Goal: Communication & Community: Participate in discussion

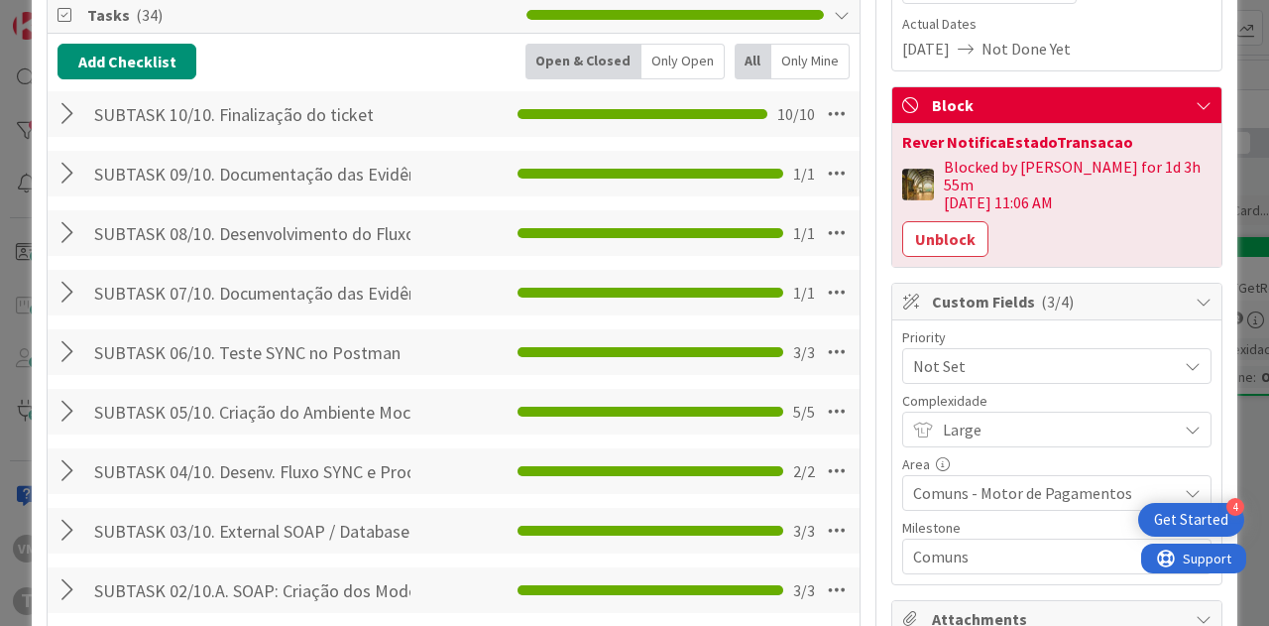
scroll to position [892, 0]
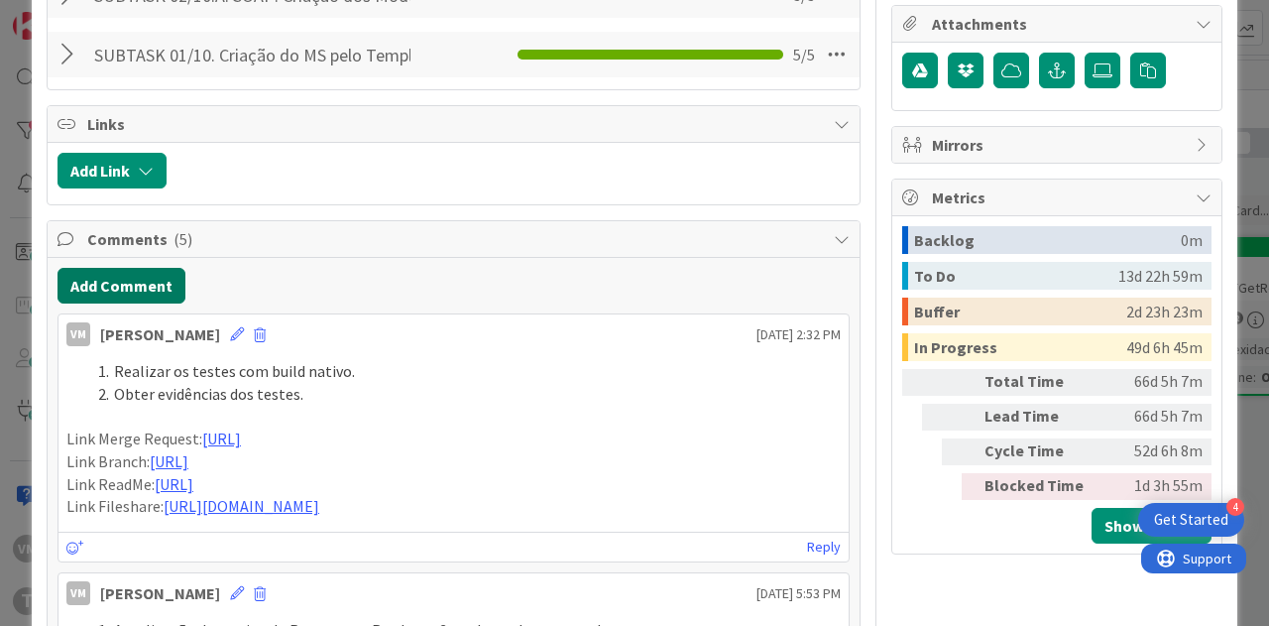
click at [162, 277] on button "Add Comment" at bounding box center [122, 286] width 128 height 36
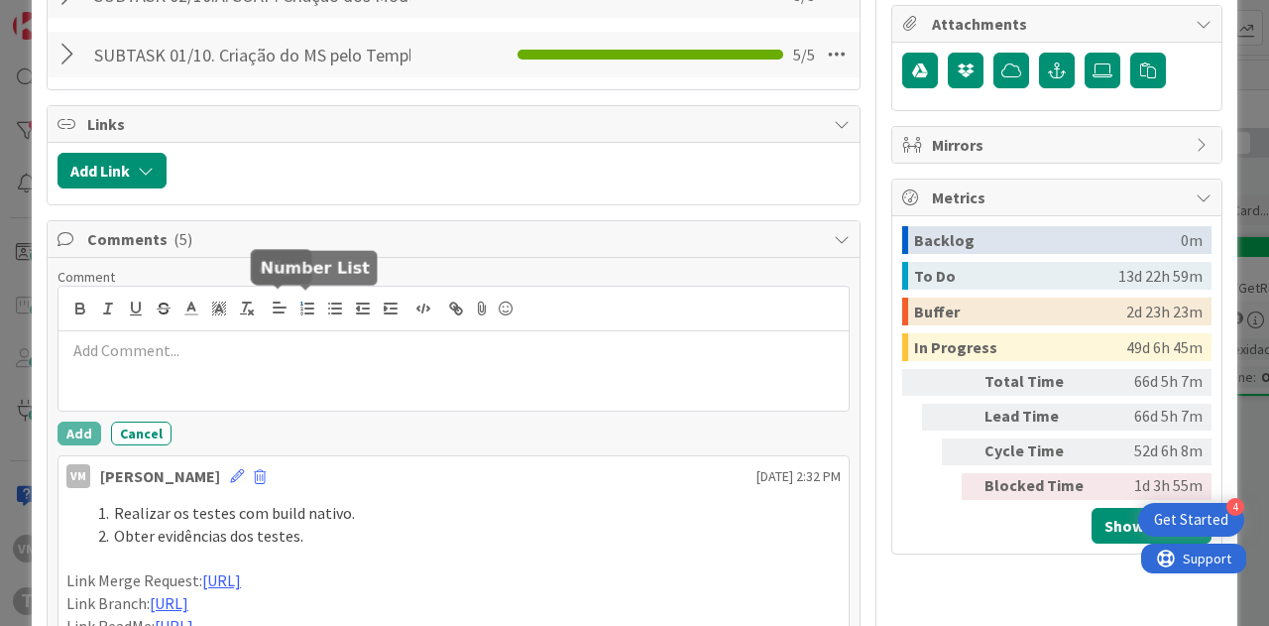
click at [293, 307] on button "button" at bounding box center [307, 308] width 28 height 24
click at [212, 406] on div "Comment Add Cancel" at bounding box center [454, 356] width 792 height 177
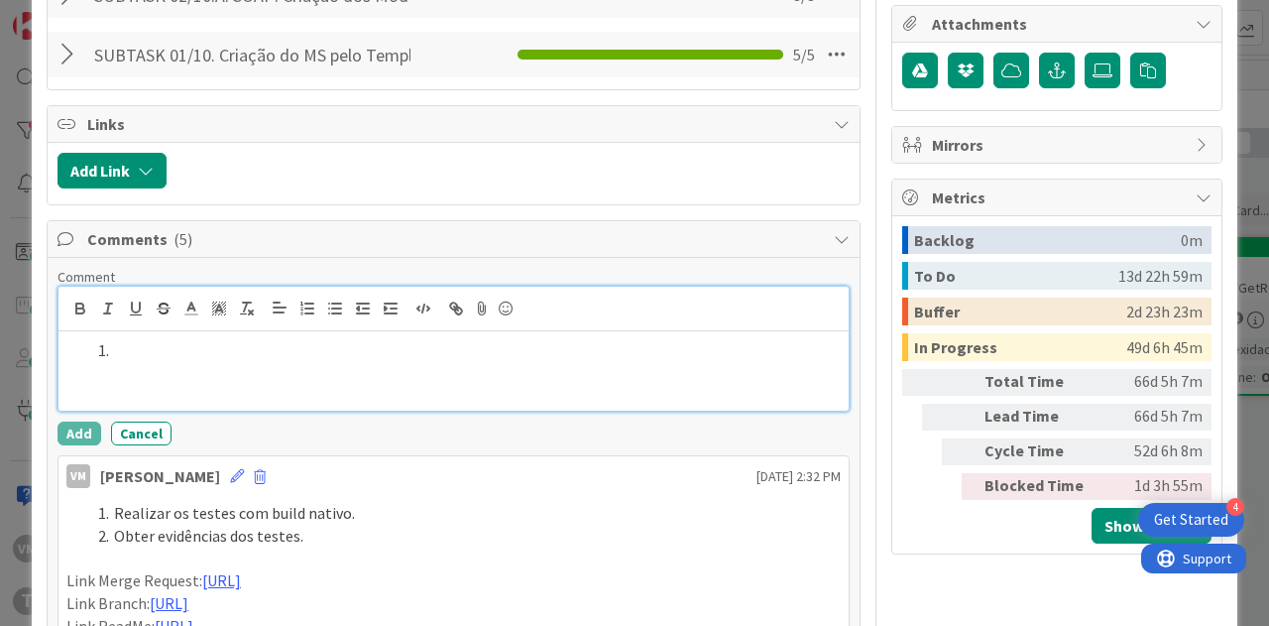
click at [212, 370] on div at bounding box center [453, 370] width 790 height 79
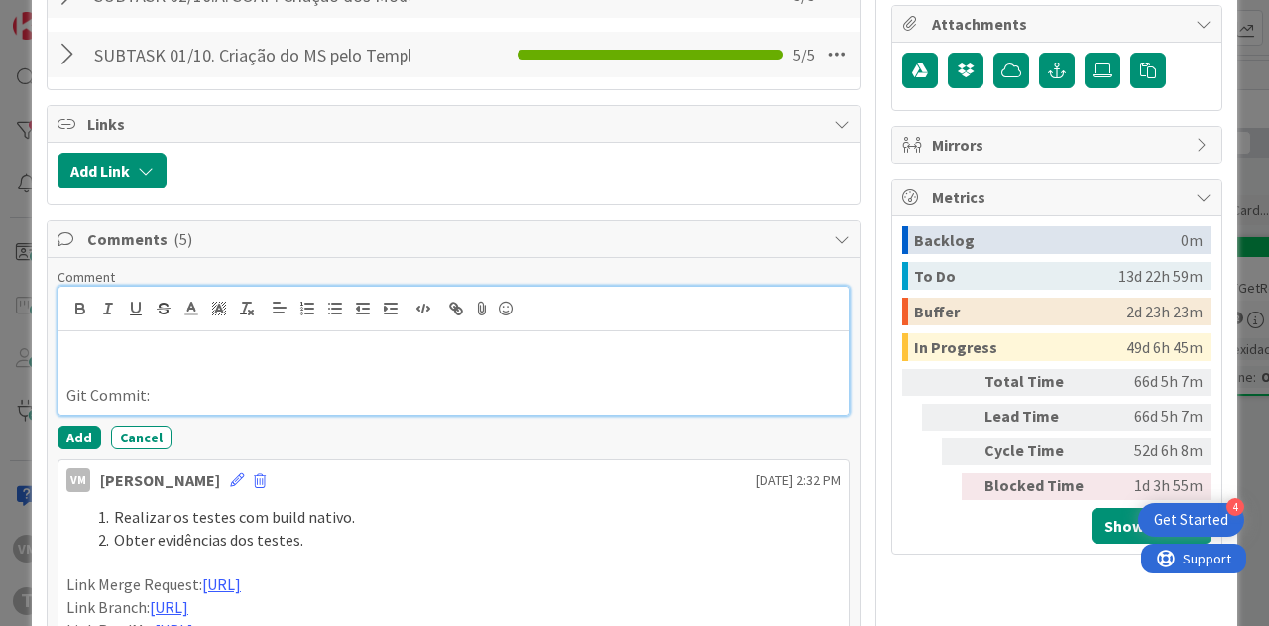
click at [198, 344] on p at bounding box center [453, 350] width 774 height 23
click at [298, 299] on icon "button" at bounding box center [307, 308] width 18 height 18
click at [165, 366] on p at bounding box center [453, 373] width 774 height 23
click at [163, 362] on p at bounding box center [453, 373] width 774 height 23
click at [163, 352] on li at bounding box center [465, 350] width 751 height 23
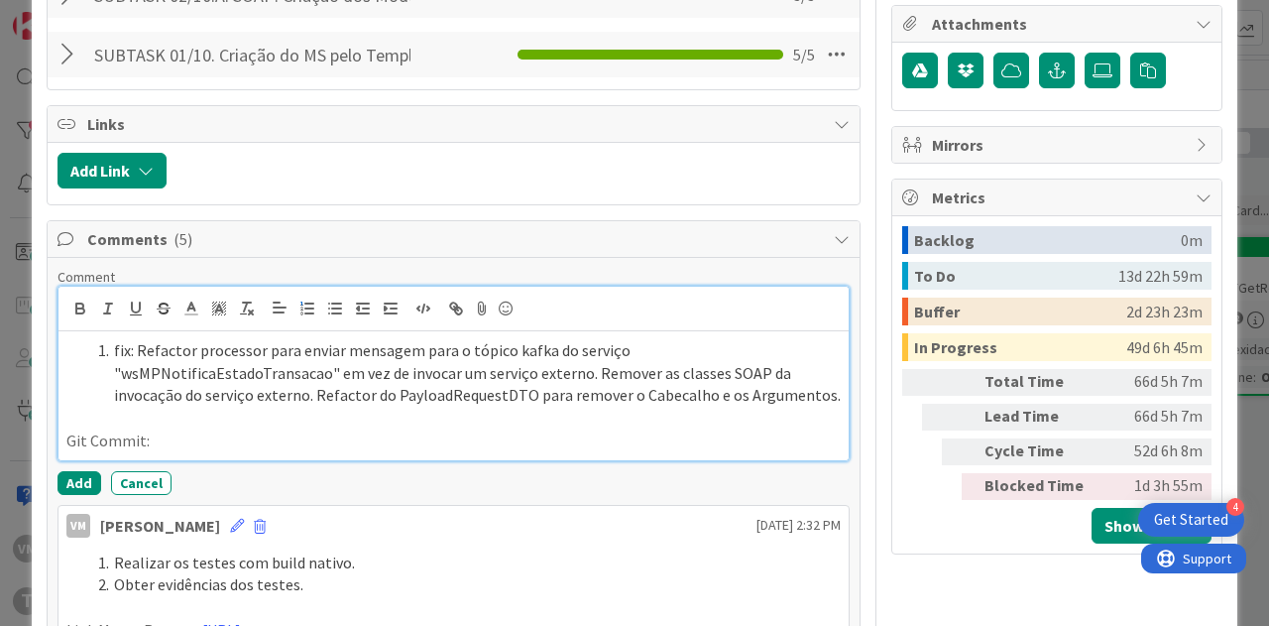
click at [140, 342] on li "fix: Refactor processor para enviar mensagem para o tópico kafka do serviço "ws…" at bounding box center [465, 372] width 751 height 67
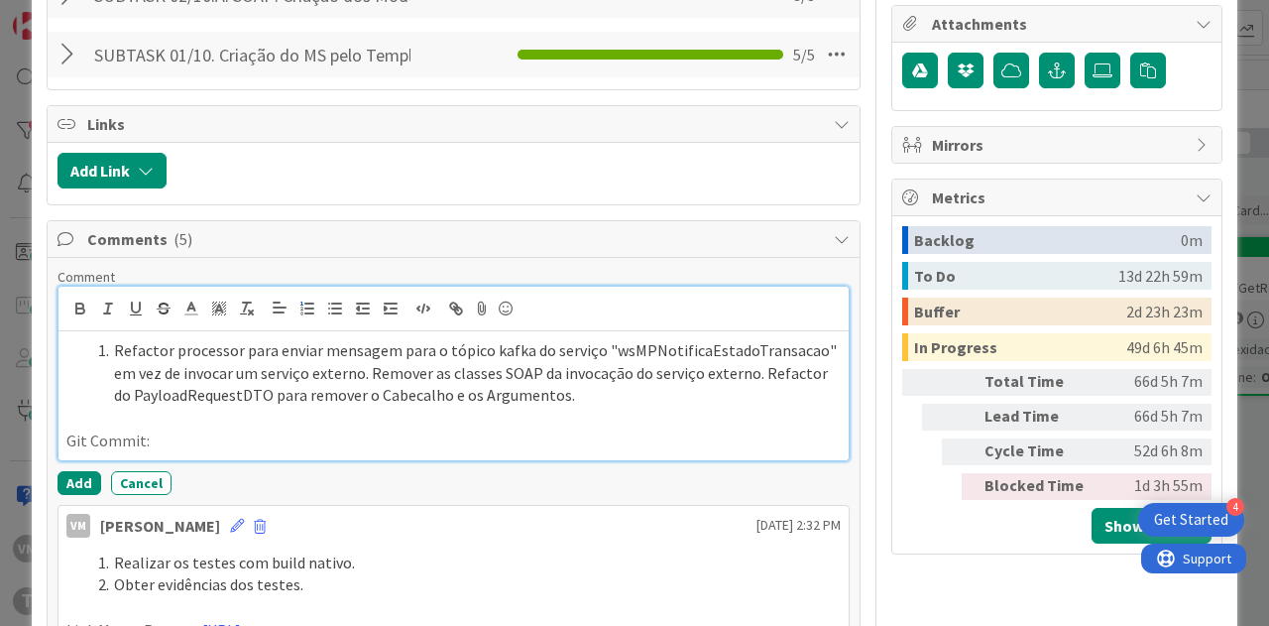
click at [814, 349] on li "Refactor processor para enviar mensagem para o tópico kafka do serviço "wsMPNot…" at bounding box center [465, 372] width 751 height 67
click at [368, 372] on li "Refactor processor para enviar mensagem para o tópico kafka do serviço "wsMPNot…" at bounding box center [465, 372] width 751 height 67
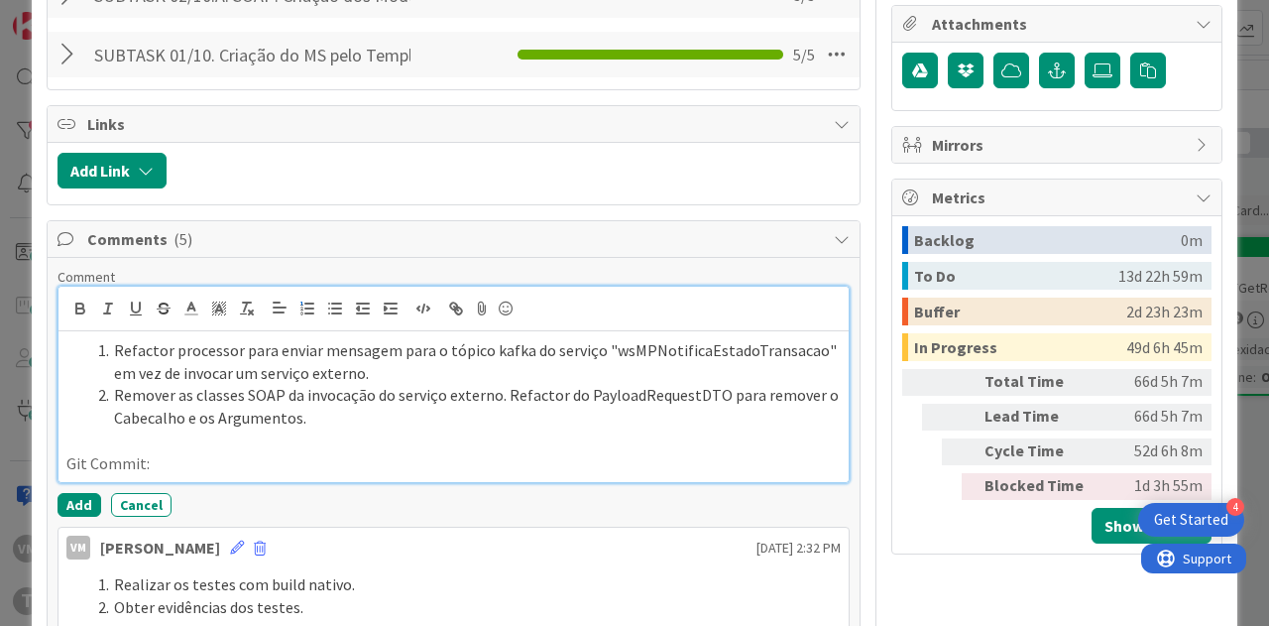
click at [500, 389] on li "Remover as classes SOAP da invocação do serviço externo. Refactor do PayloadReq…" at bounding box center [465, 406] width 751 height 45
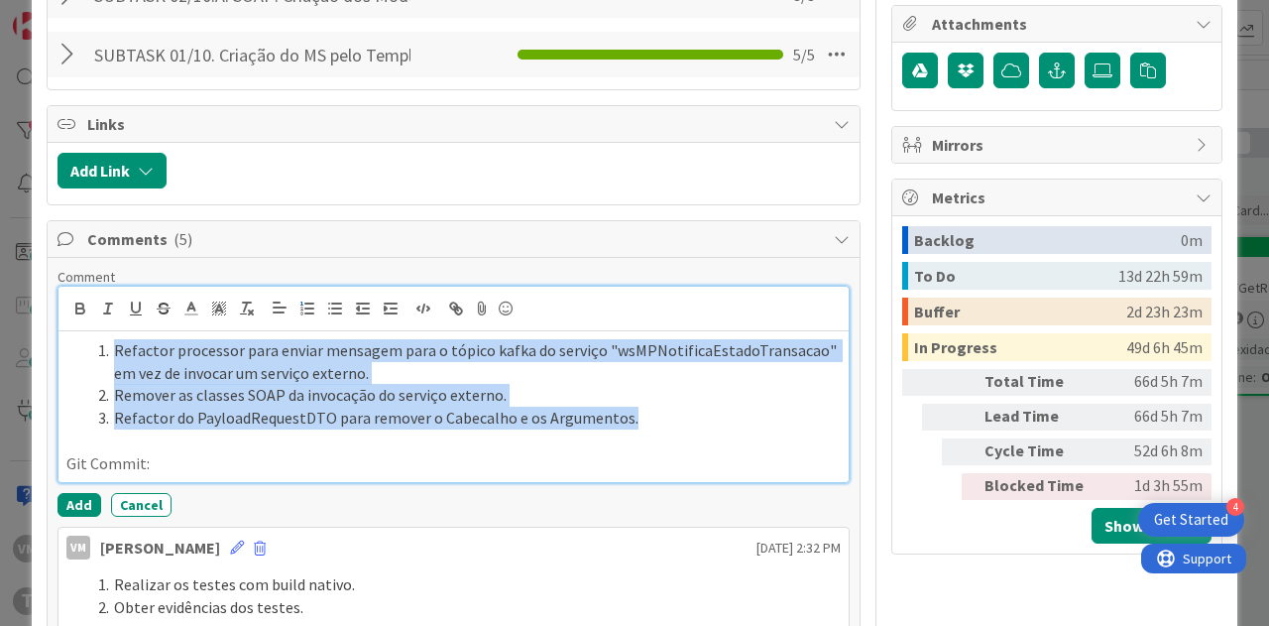
drag, startPoint x: 633, startPoint y: 412, endPoint x: 112, endPoint y: 340, distance: 525.6
click at [112, 340] on ol "Refactor processor para enviar mensagem para o tópico kafka do serviço "wsMPNot…" at bounding box center [453, 384] width 774 height 90
copy ol "Refactor processor para enviar mensagem para o tópico kafka do serviço "wsMPNot…"
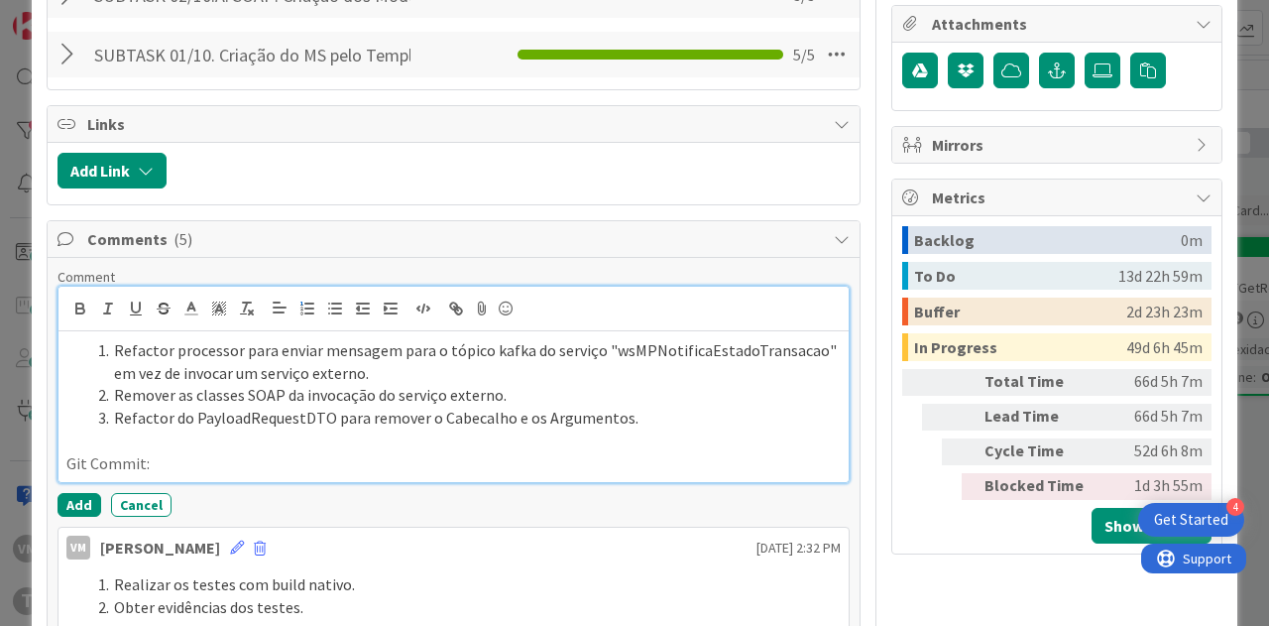
click at [178, 452] on p "Git Commit:" at bounding box center [453, 463] width 774 height 23
click at [154, 461] on p "Git Commit:" at bounding box center [453, 463] width 774 height 23
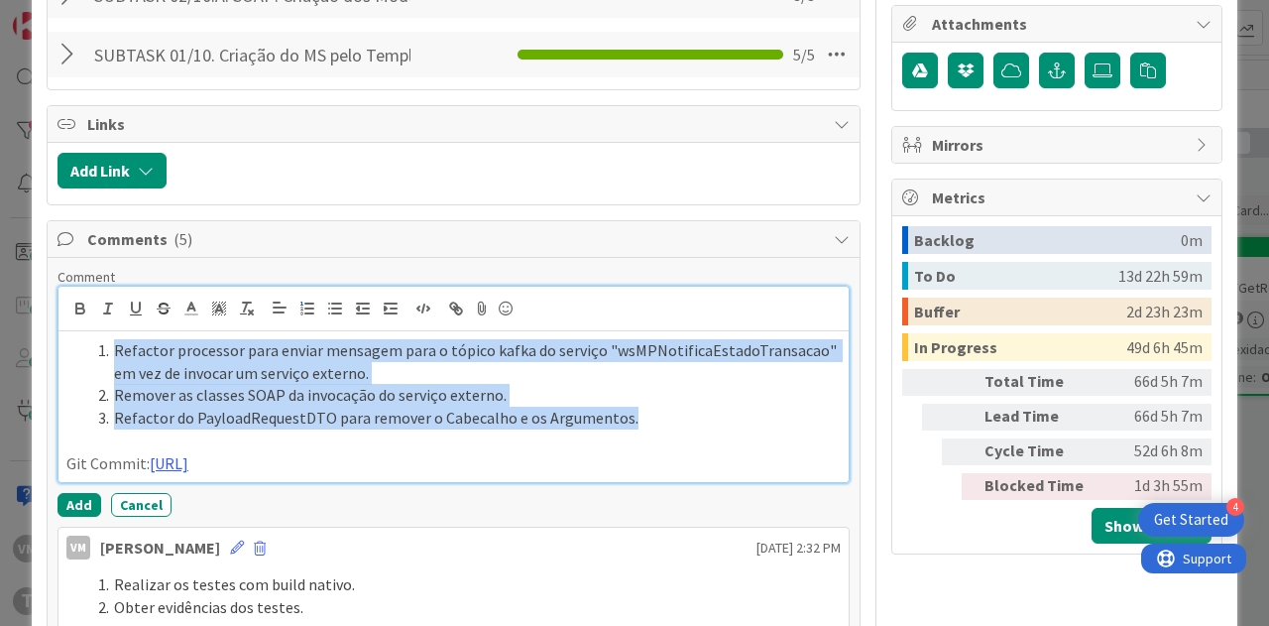
drag, startPoint x: 655, startPoint y: 414, endPoint x: 115, endPoint y: 344, distance: 544.9
click at [115, 344] on ol "Refactor processor para enviar mensagem para o tópico kafka do serviço "wsMPNot…" at bounding box center [453, 384] width 774 height 90
copy ol "Refactor processor para enviar mensagem para o tópico kafka do serviço "wsMPNot…"
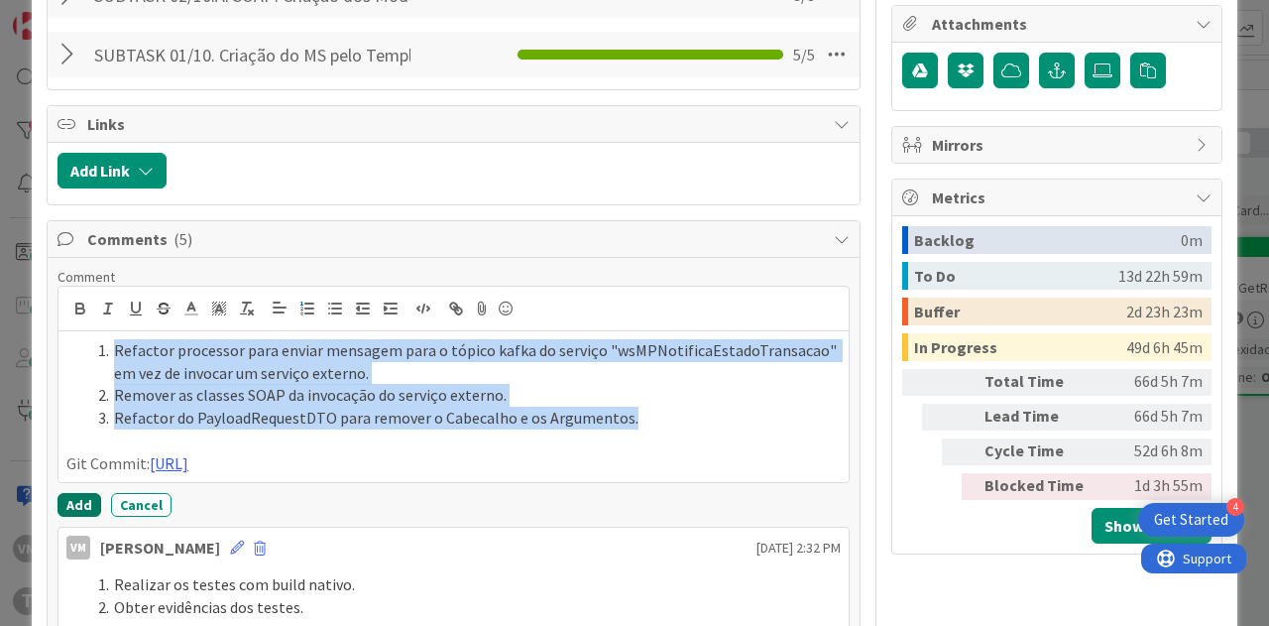
click at [71, 517] on button "Add" at bounding box center [80, 505] width 44 height 24
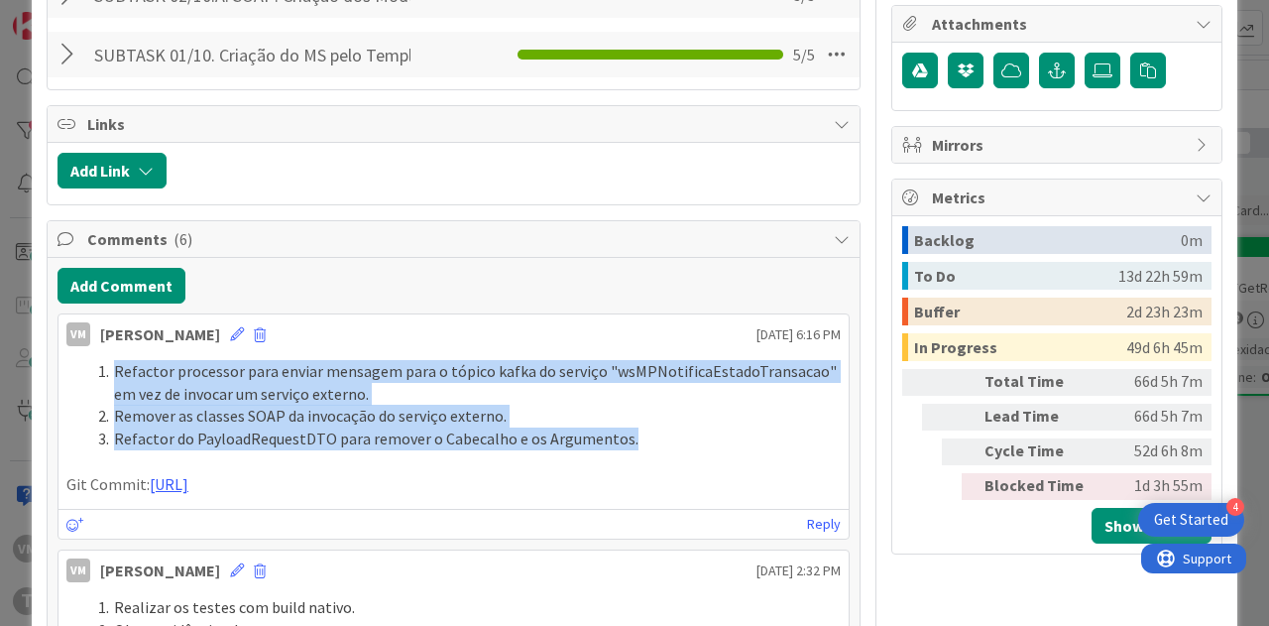
drag, startPoint x: 633, startPoint y: 427, endPoint x: 116, endPoint y: 368, distance: 520.0
click at [116, 368] on ol "Refactor processor para enviar mensagem para o tópico kafka do serviço "wsMPNot…" at bounding box center [453, 405] width 774 height 90
copy ol "Refactor processor para enviar mensagem para o tópico kafka do serviço "wsMPNot…"
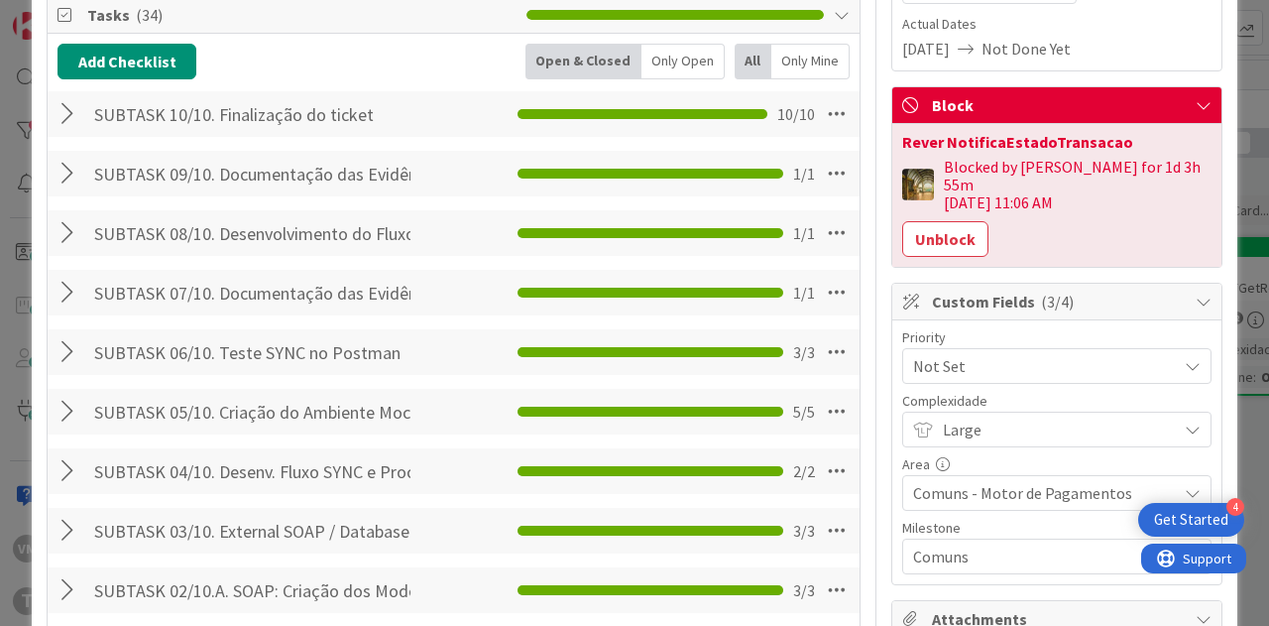
scroll to position [0, 0]
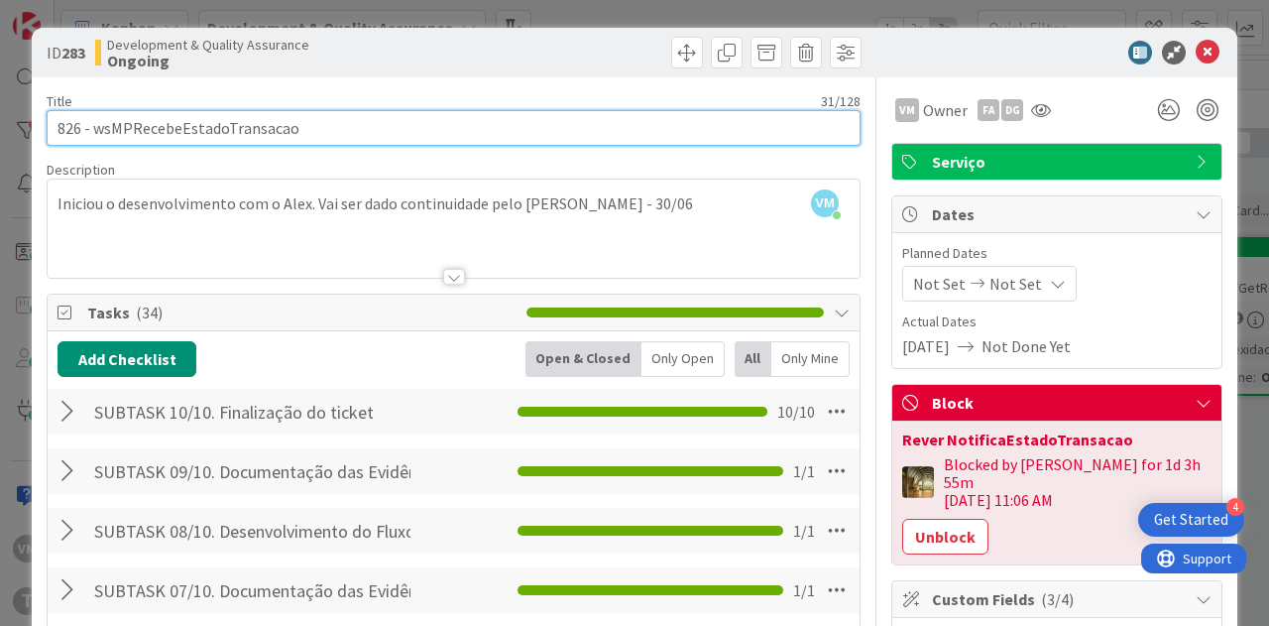
click at [75, 130] on input "826 - wsMPRecebeEstadoTransacao" at bounding box center [454, 128] width 814 height 36
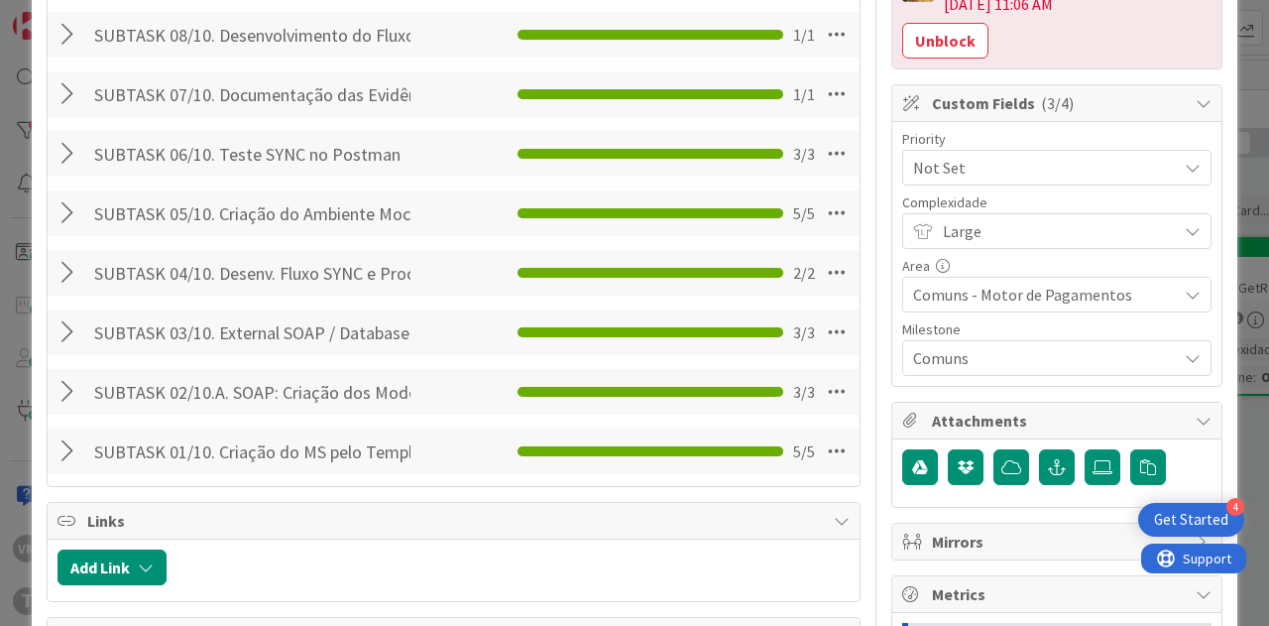
scroll to position [992, 0]
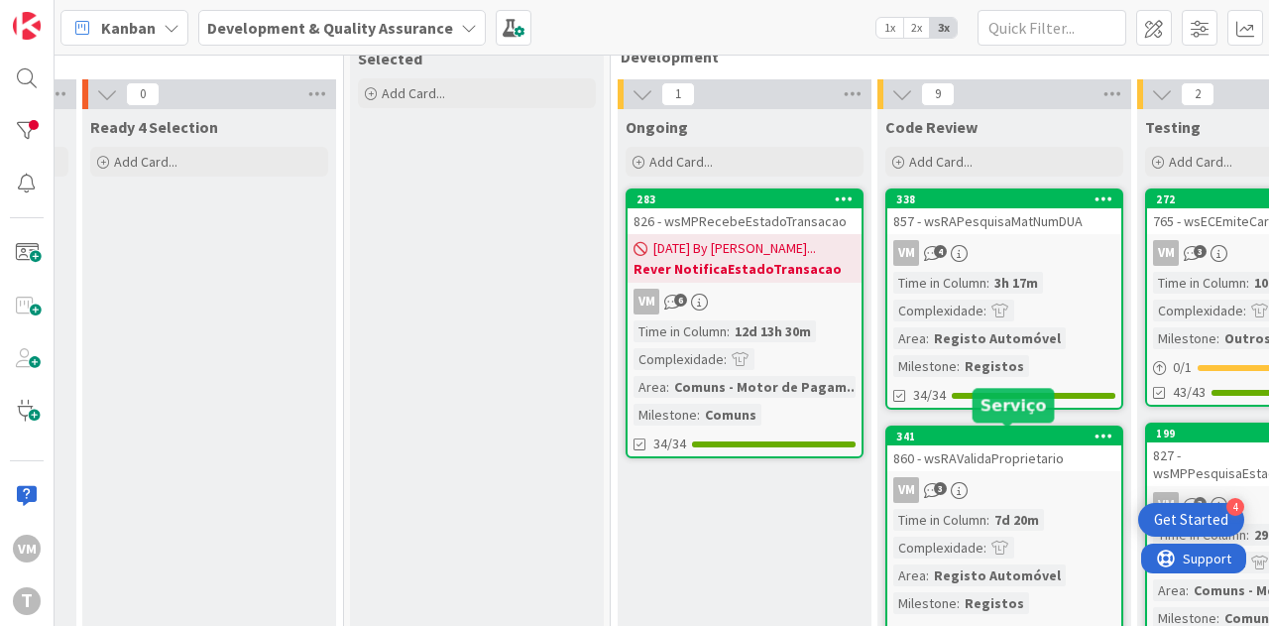
scroll to position [50, 507]
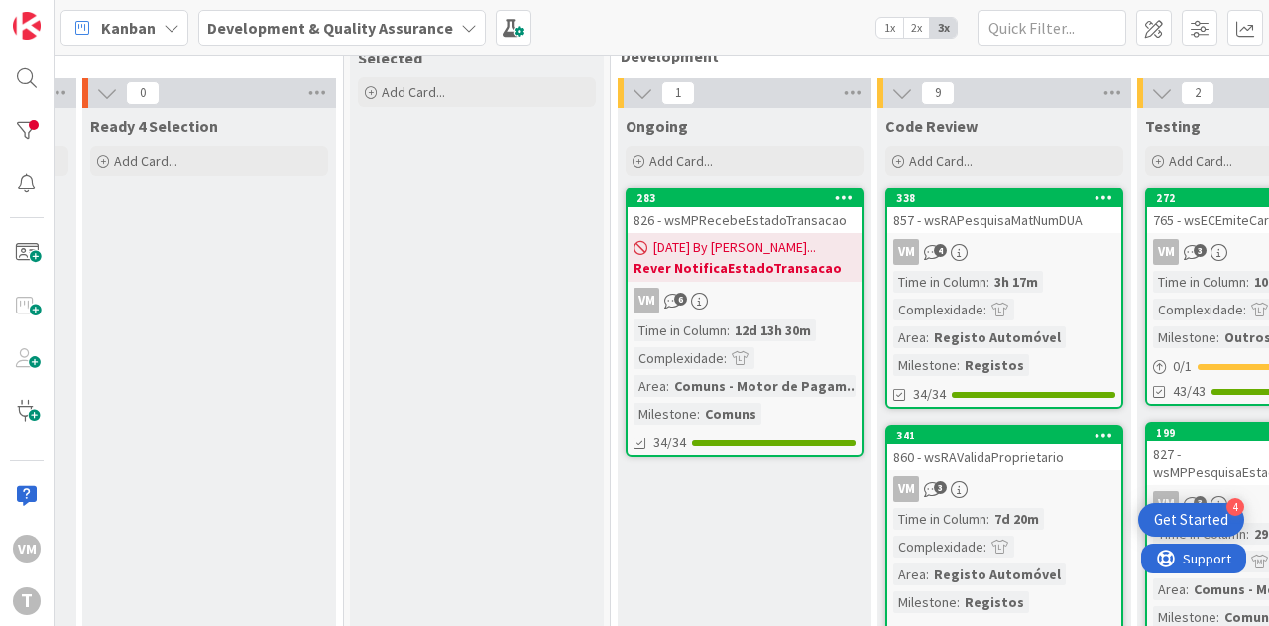
click at [1007, 227] on div "857 - wsRAPesquisaMatNumDUA" at bounding box center [1004, 220] width 234 height 26
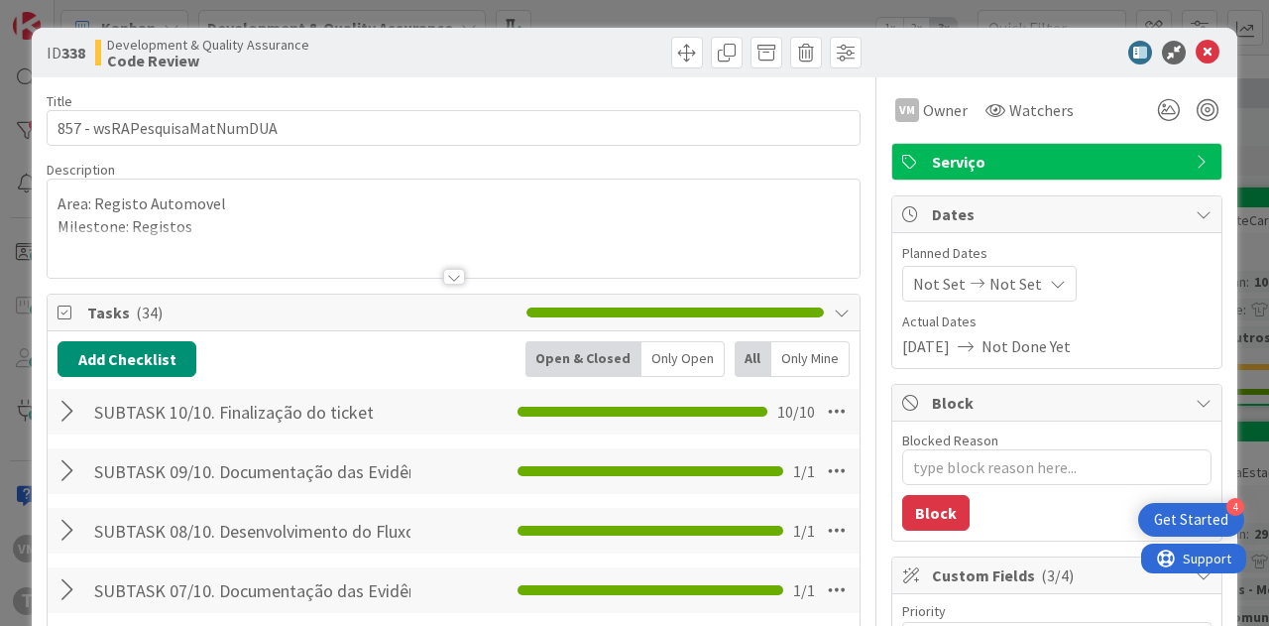
type textarea "x"
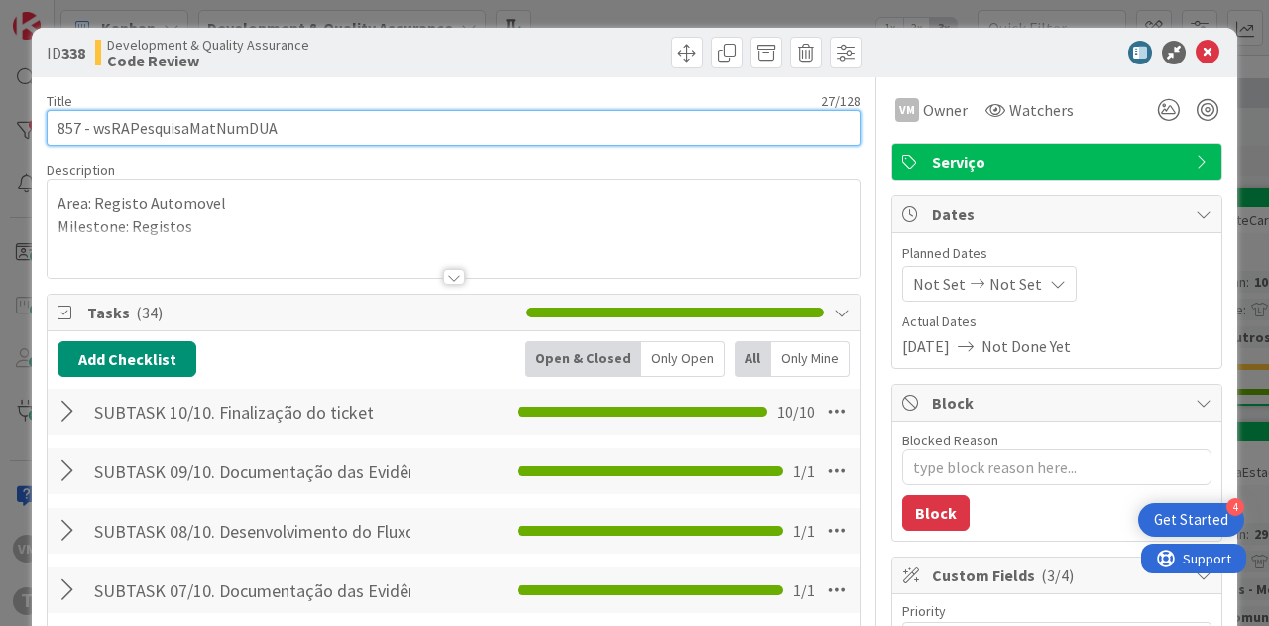
click at [69, 126] on input "857 - wsRAPesquisaMatNumDUA" at bounding box center [454, 128] width 814 height 36
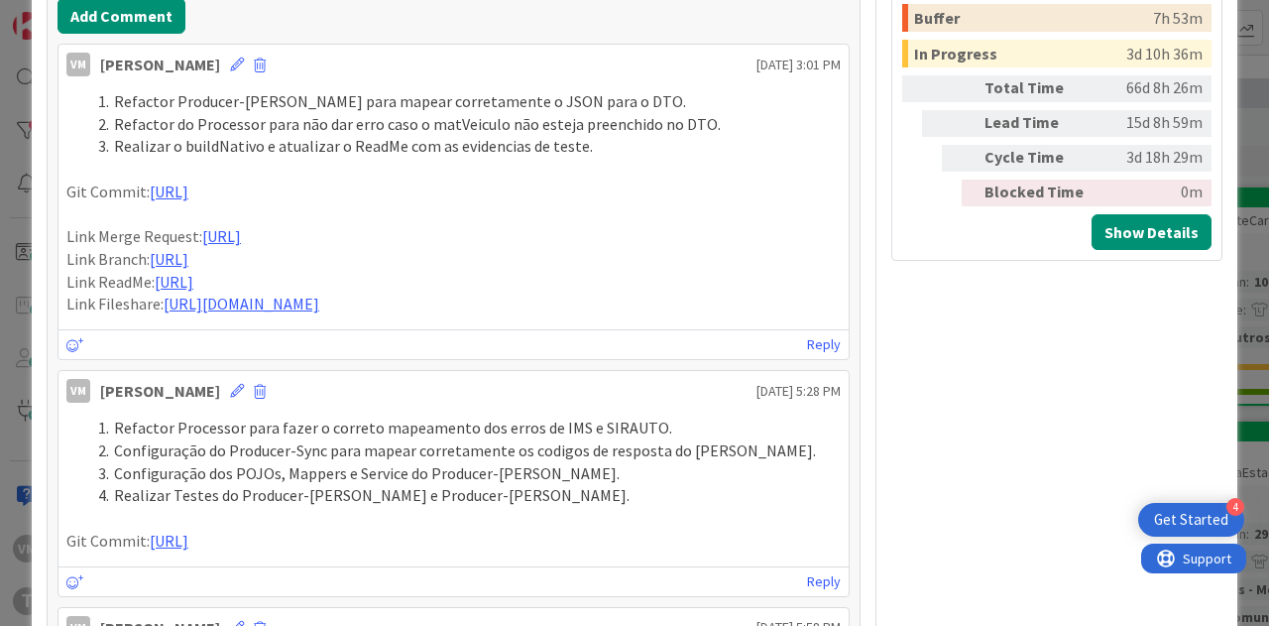
scroll to position [1091, 0]
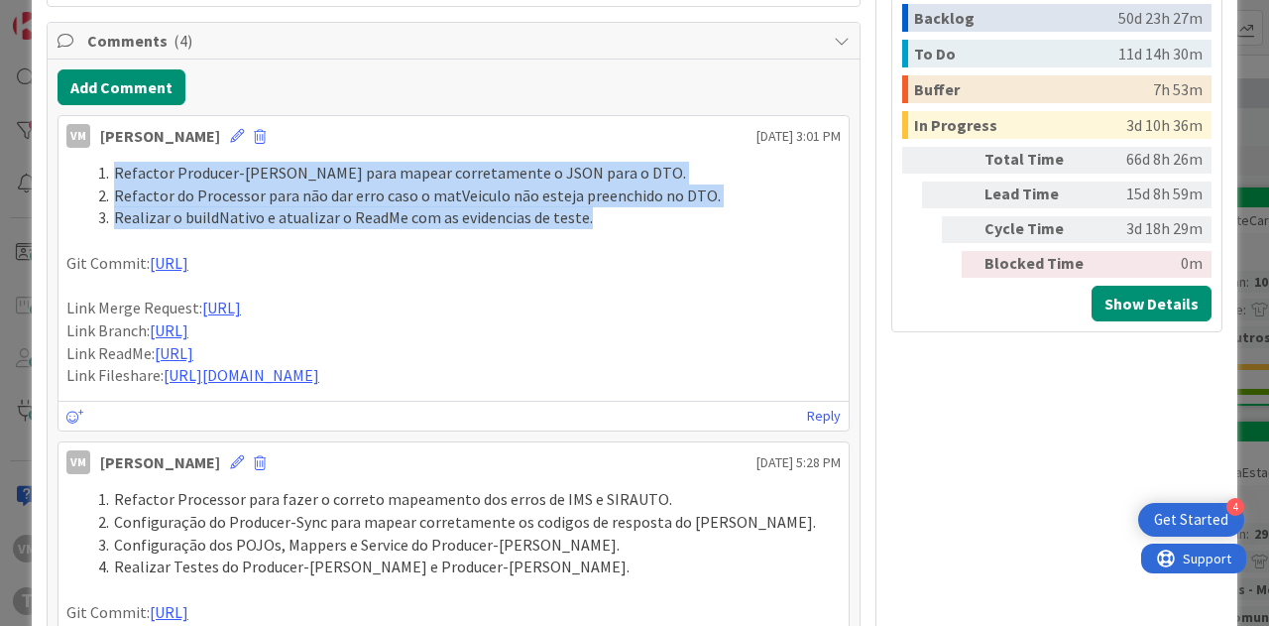
drag, startPoint x: 580, startPoint y: 217, endPoint x: 116, endPoint y: 169, distance: 466.6
click at [116, 169] on ol "Refactor Producer-Async para mapear corretamente o JSON para o DTO. Refactor do…" at bounding box center [453, 195] width 774 height 67
copy ol "Refactor Producer-Async para mapear corretamente o JSON para o DTO. Refactor do…"
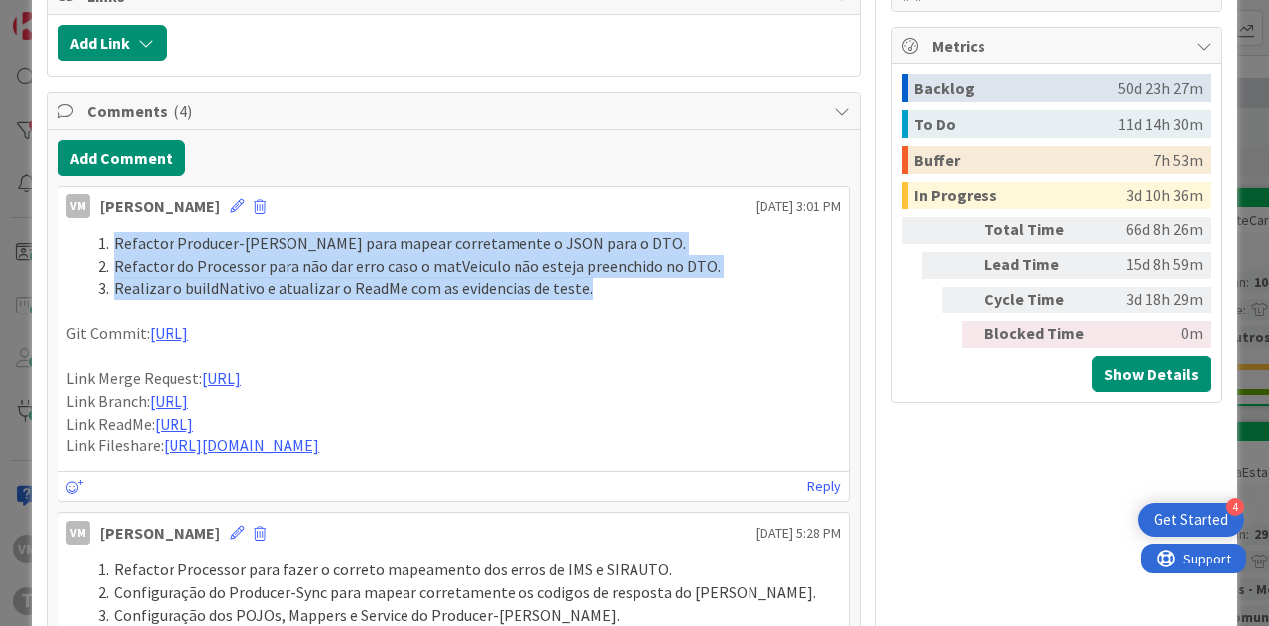
scroll to position [992, 0]
